Goal: Check status: Check status

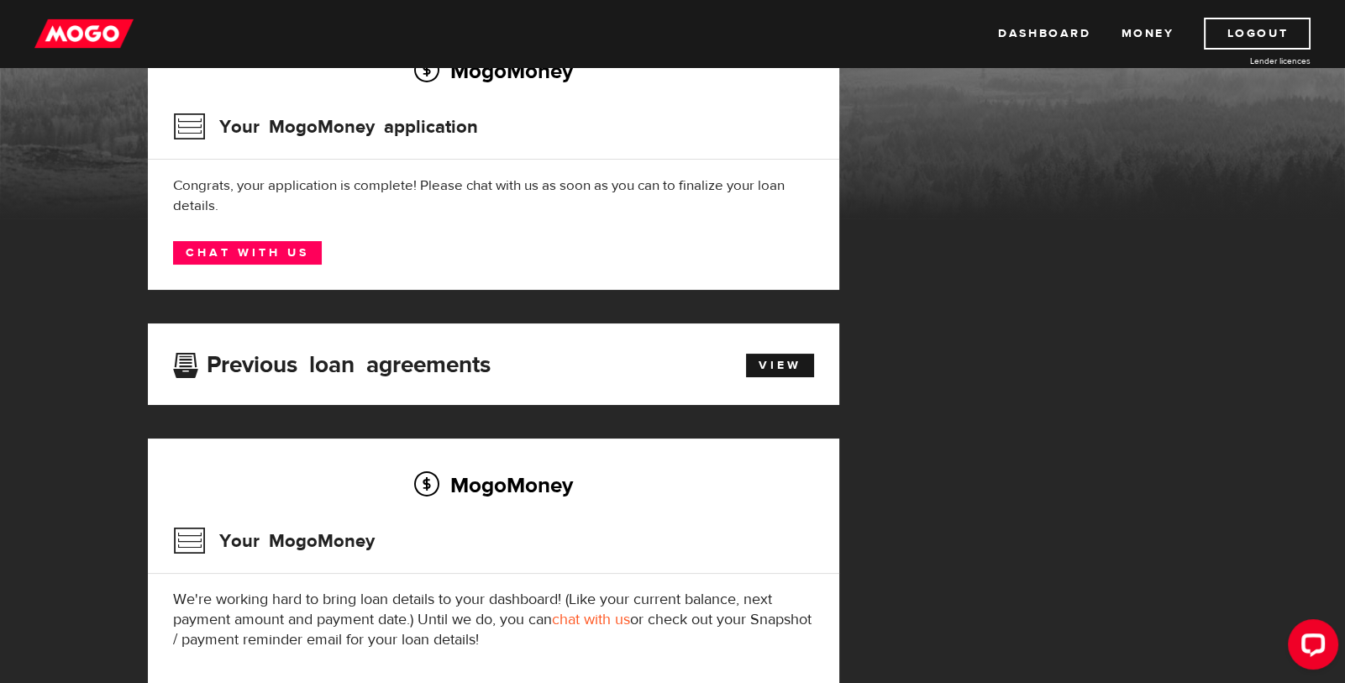
scroll to position [41, 0]
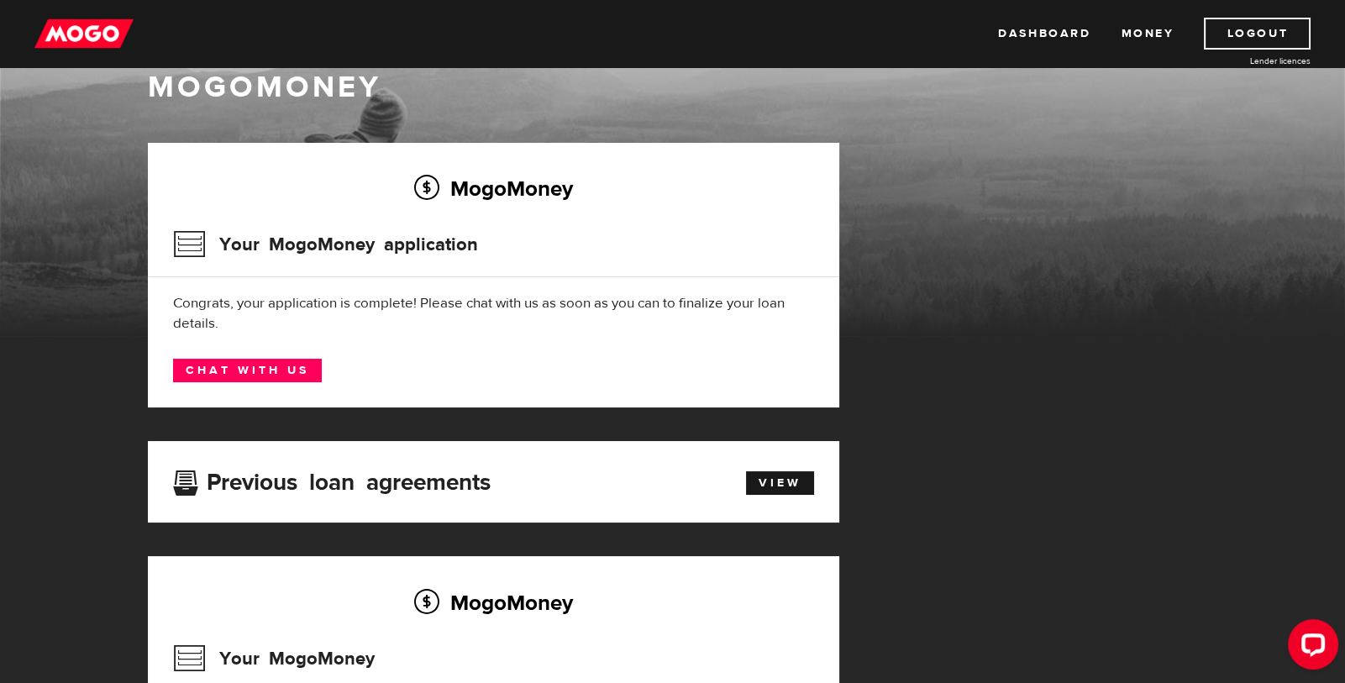
click at [498, 213] on div "MogoMoney Your MogoMoney application Congrats, your application is complete! Pl…" at bounding box center [493, 275] width 691 height 265
click at [392, 225] on h3 "Your MogoMoney application" at bounding box center [325, 245] width 305 height 44
click at [257, 376] on link "Chat with us" at bounding box center [247, 371] width 149 height 24
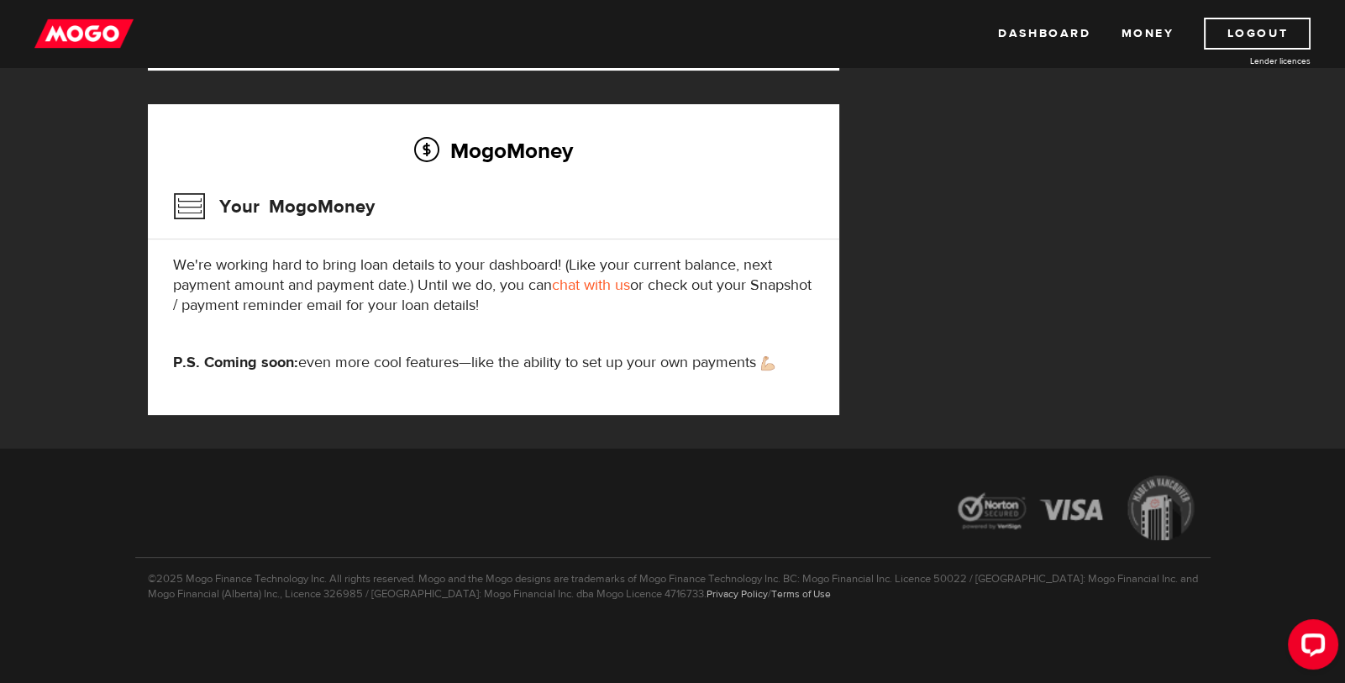
scroll to position [0, 0]
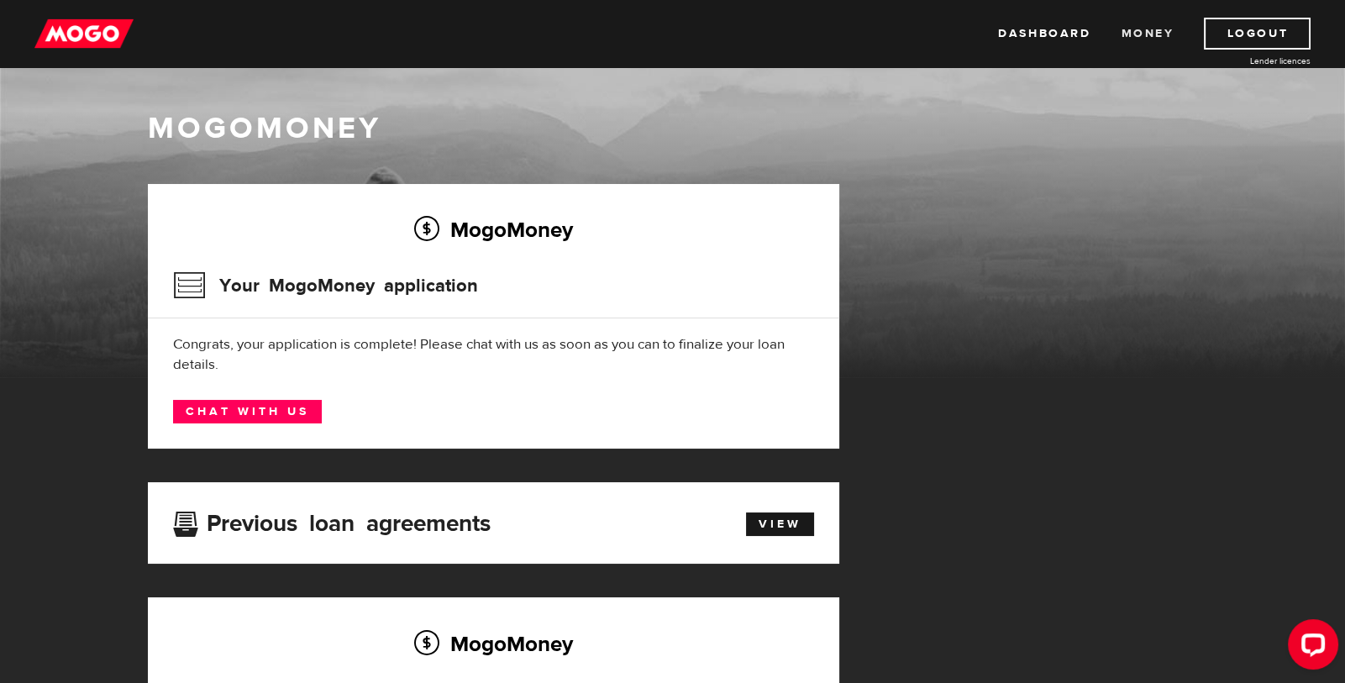
click at [1143, 37] on link "Money" at bounding box center [1147, 34] width 53 height 32
drag, startPoint x: 1047, startPoint y: 33, endPoint x: 1009, endPoint y: 42, distance: 38.9
click at [1047, 33] on link "Dashboard" at bounding box center [1044, 34] width 92 height 32
click at [1033, 36] on link "Dashboard" at bounding box center [1044, 34] width 92 height 32
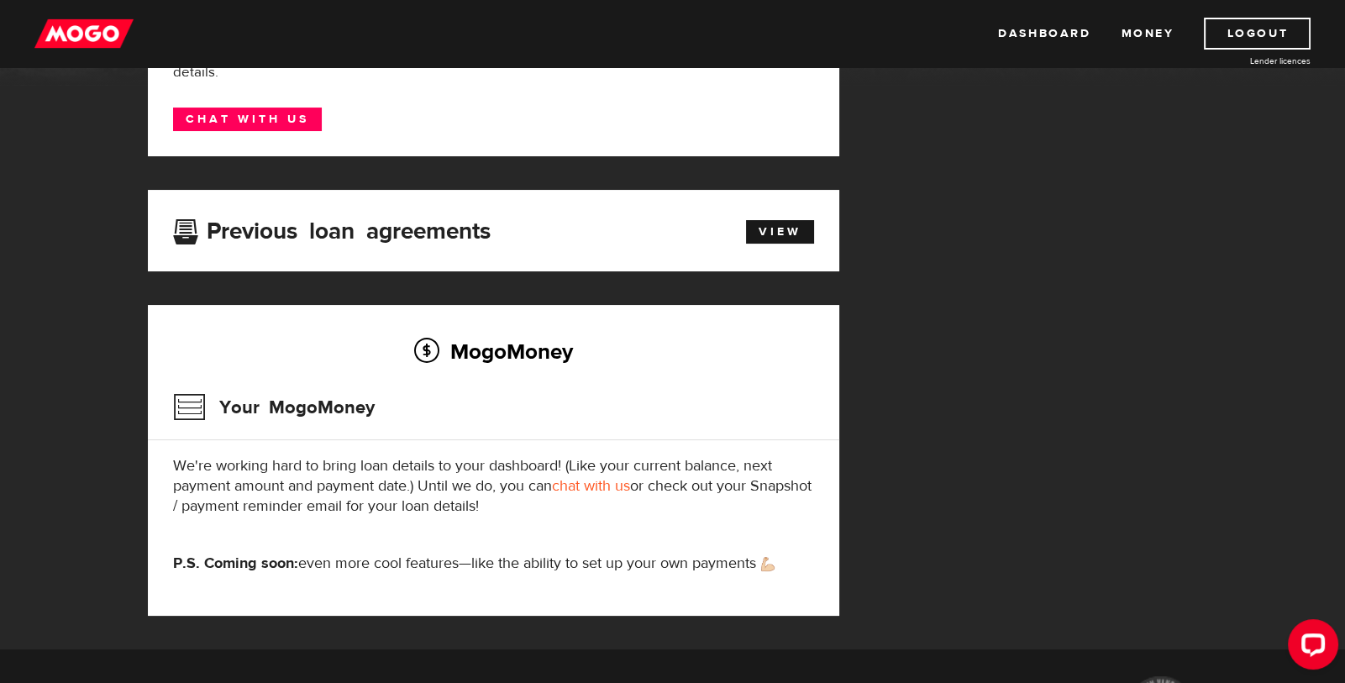
scroll to position [45, 0]
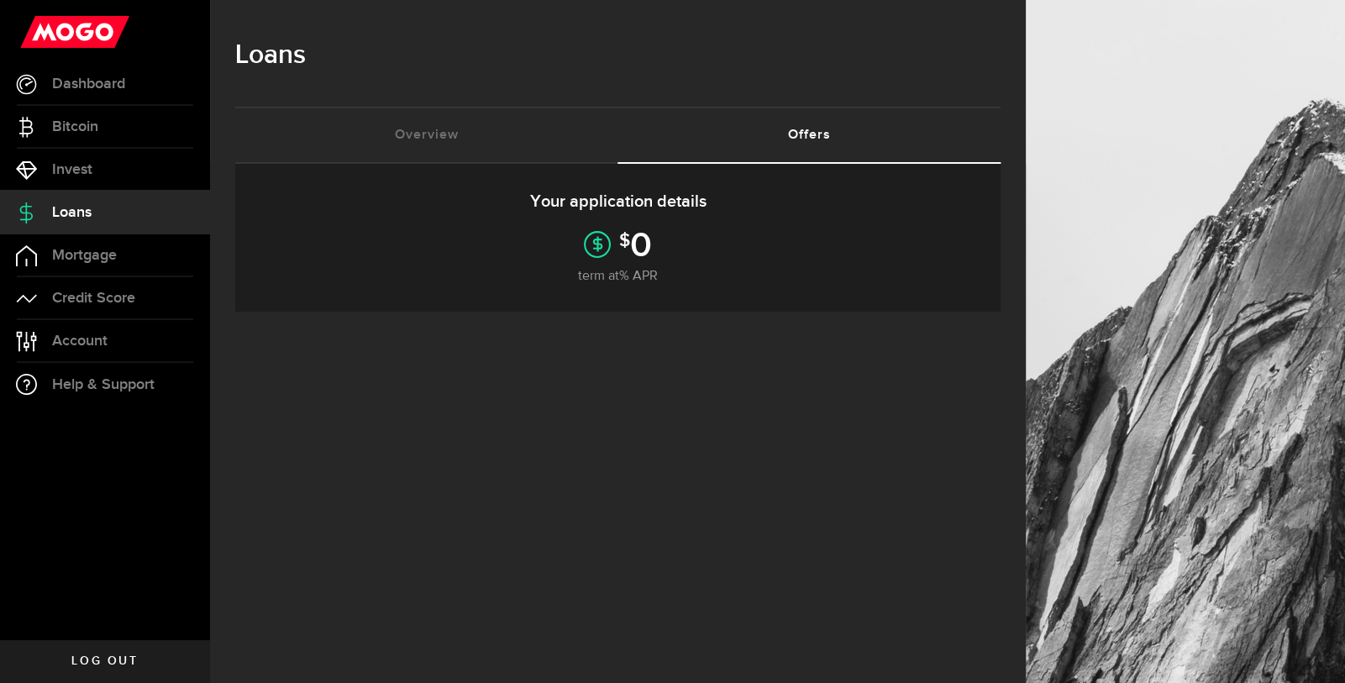
click at [657, 203] on h5 "Your application details" at bounding box center [617, 204] width 715 height 24
click at [620, 255] on div "$ 0" at bounding box center [635, 244] width 33 height 27
click at [591, 246] on icon at bounding box center [597, 244] width 27 height 27
click at [775, 123] on link "Offers (requires attention)" at bounding box center [809, 135] width 383 height 54
